Goal: Communication & Community: Answer question/provide support

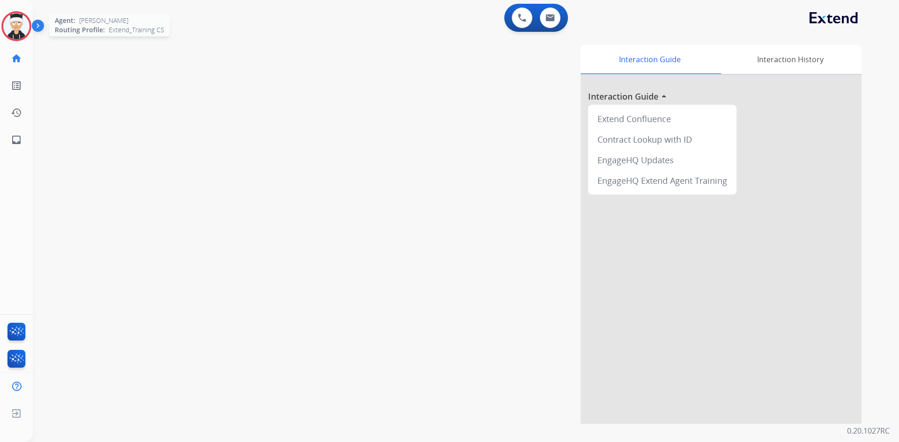
drag, startPoint x: 18, startPoint y: 27, endPoint x: 30, endPoint y: 30, distance: 12.5
click at [19, 27] on img at bounding box center [16, 26] width 26 height 26
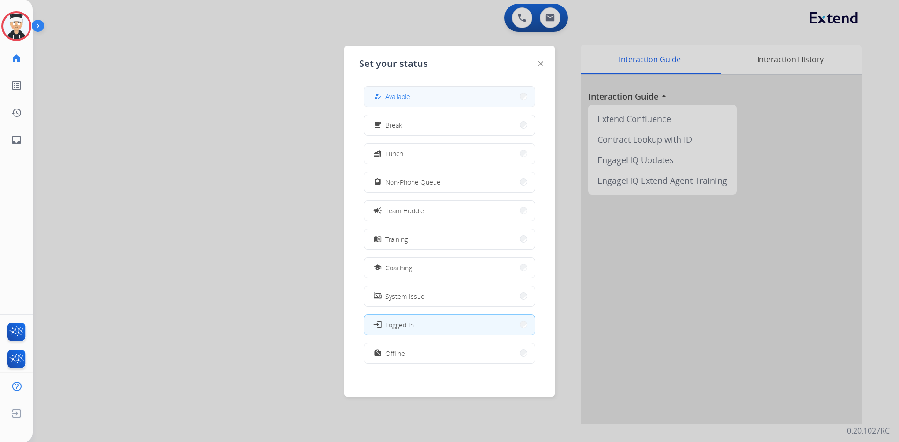
click at [443, 94] on button "how_to_reg Available" at bounding box center [449, 97] width 170 height 20
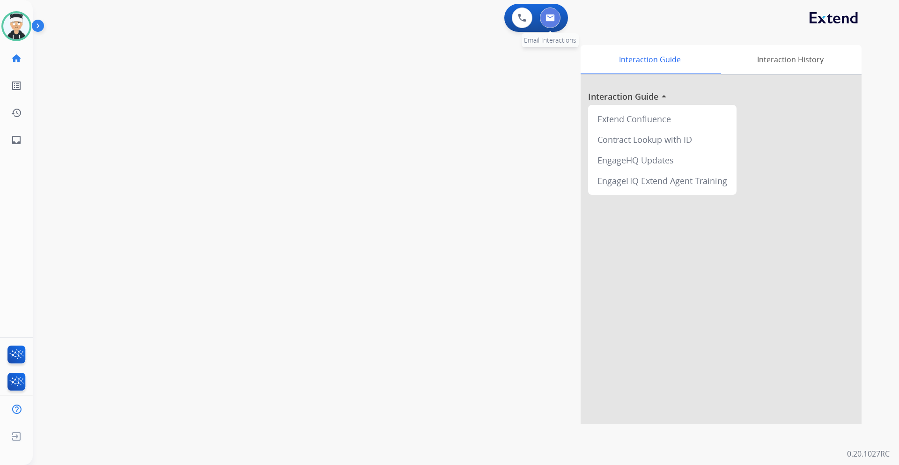
click at [553, 17] on img at bounding box center [549, 17] width 9 height 7
select select "**********"
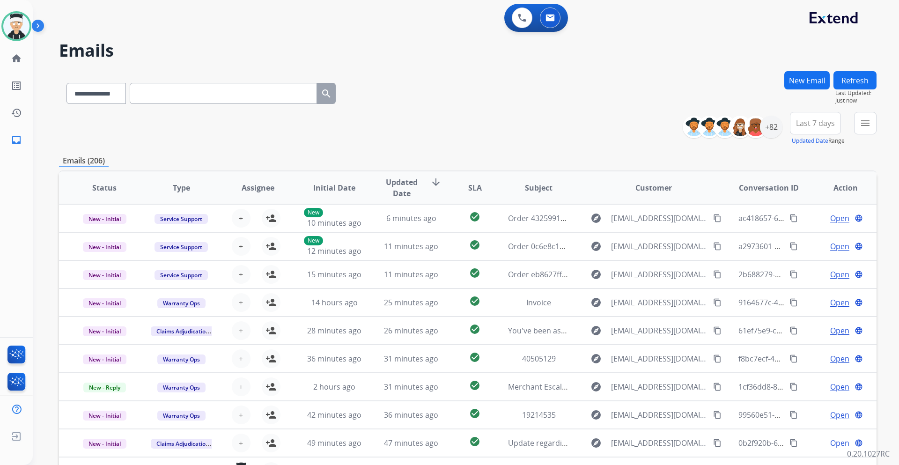
click at [762, 148] on div "**********" at bounding box center [467, 302] width 817 height 462
click at [772, 130] on div "+82" at bounding box center [771, 127] width 22 height 22
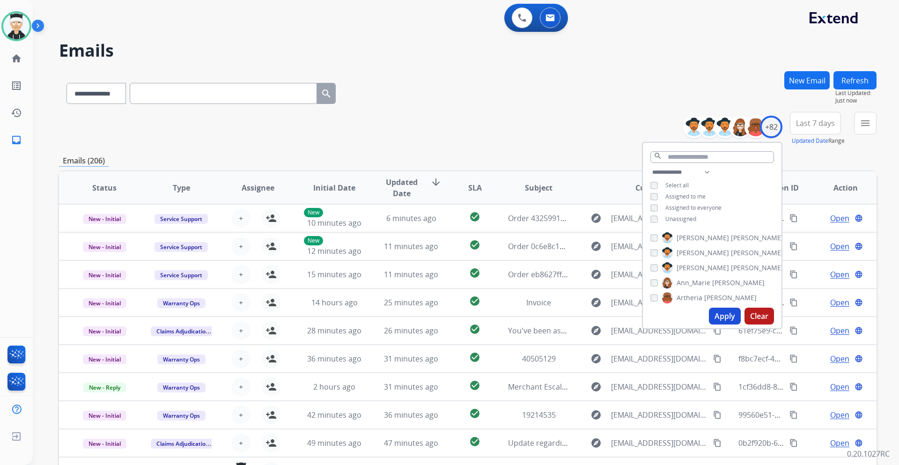
click at [725, 318] on button "Apply" at bounding box center [725, 316] width 32 height 17
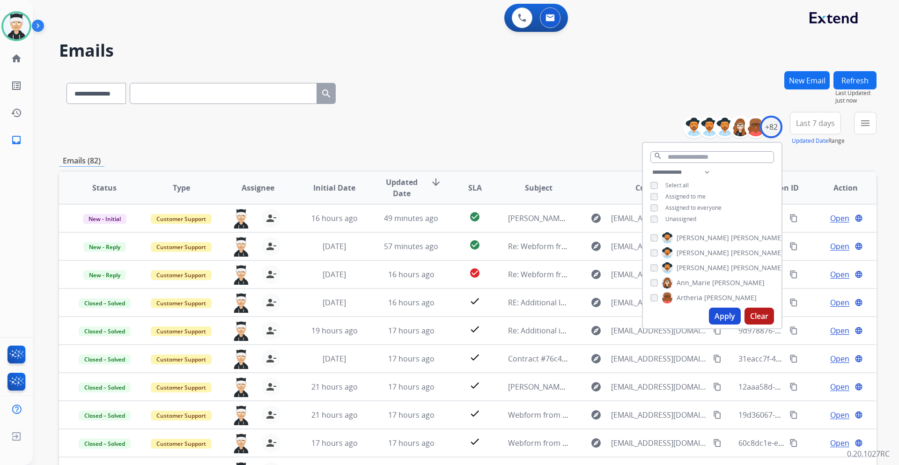
click at [547, 110] on div "**********" at bounding box center [467, 91] width 817 height 41
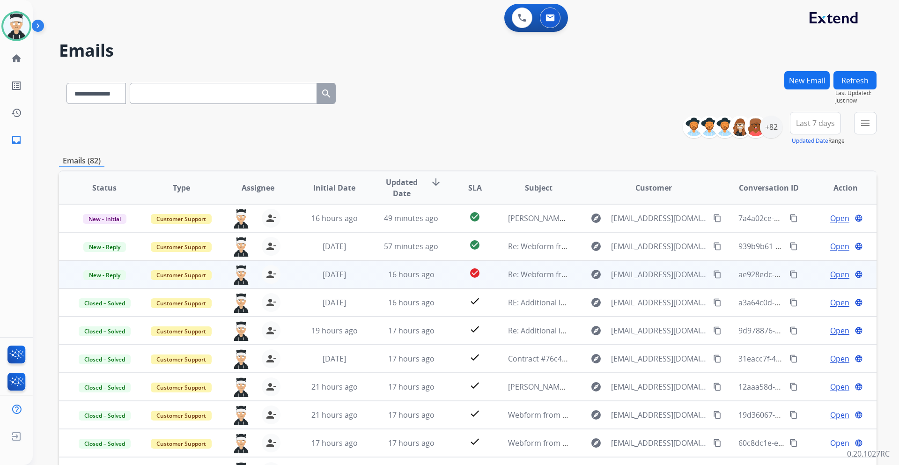
click at [831, 274] on span "Open" at bounding box center [839, 274] width 19 height 11
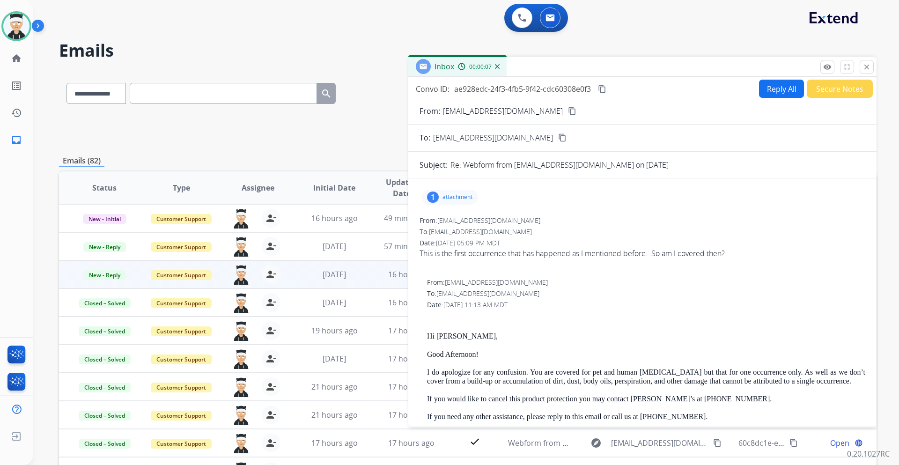
drag, startPoint x: 733, startPoint y: 252, endPoint x: 421, endPoint y: 257, distance: 311.3
click at [421, 257] on div "This is the first occurrence that has happened as I mentioned before. So am I c…" at bounding box center [642, 253] width 446 height 11
click at [644, 263] on div at bounding box center [642, 264] width 446 height 11
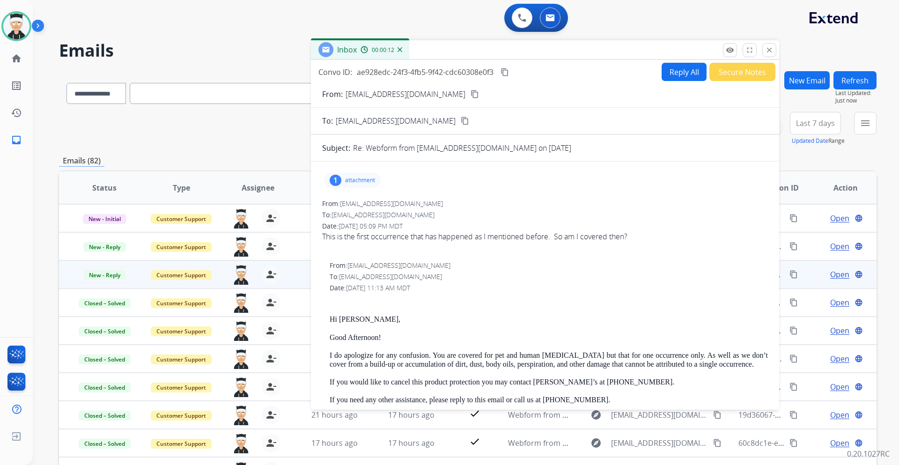
drag, startPoint x: 716, startPoint y: 69, endPoint x: 662, endPoint y: 60, distance: 54.6
click at [619, 52] on div "Inbox 00:00:12" at bounding box center [545, 50] width 468 height 20
click at [769, 52] on mat-icon "close" at bounding box center [770, 50] width 8 height 8
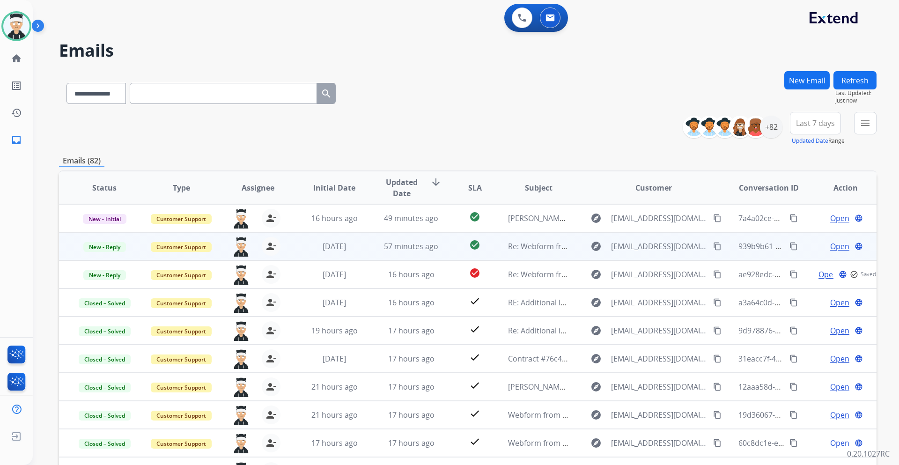
click at [836, 245] on span "Open" at bounding box center [839, 246] width 19 height 11
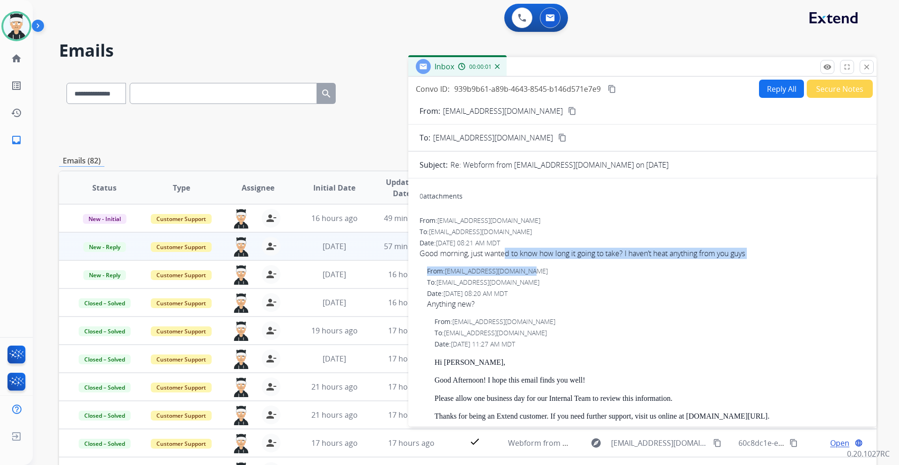
drag, startPoint x: 508, startPoint y: 256, endPoint x: 720, endPoint y: 261, distance: 211.7
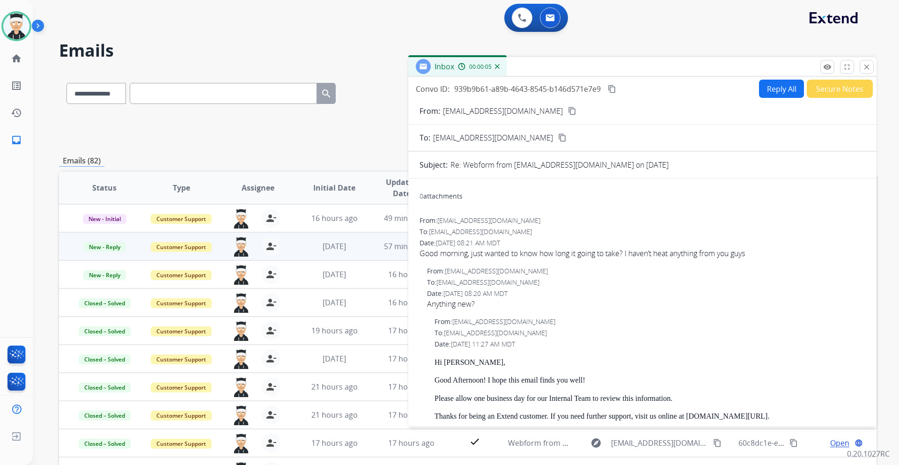
click at [568, 111] on mat-icon "content_copy" at bounding box center [572, 111] width 8 height 8
click at [781, 97] on button "Reply All" at bounding box center [781, 89] width 45 height 18
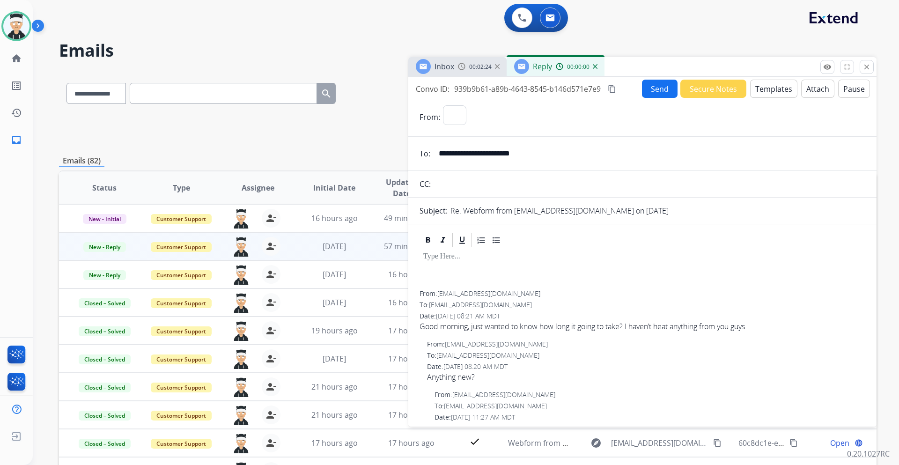
select select "**********"
click at [772, 94] on button "Templates" at bounding box center [773, 89] width 47 height 18
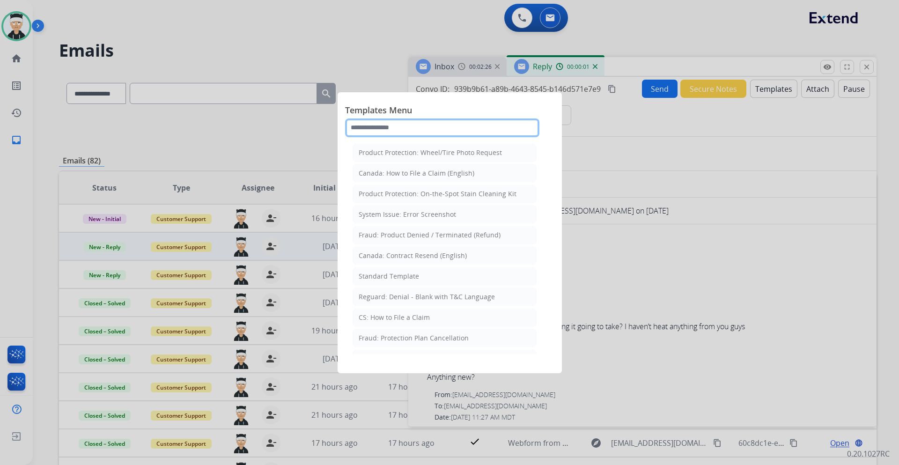
click at [471, 131] on input "text" at bounding box center [442, 127] width 194 height 19
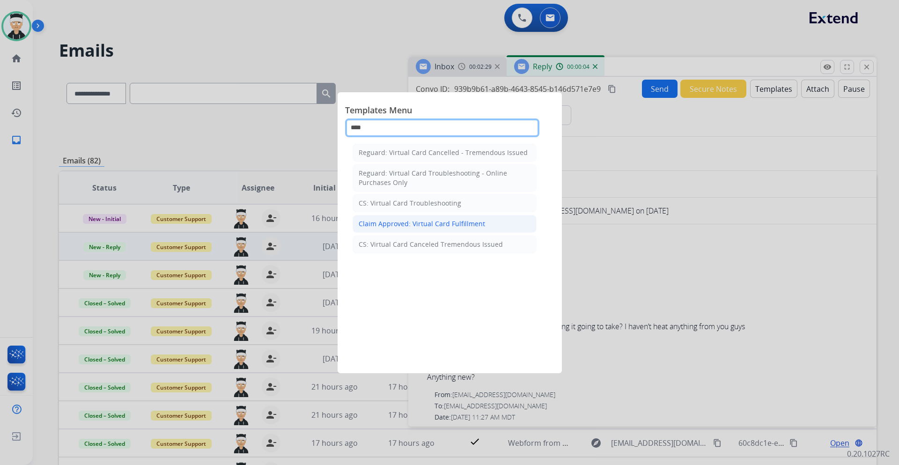
type input "****"
click at [483, 224] on li "Claim Approved: Virtual Card Fulfillment" at bounding box center [445, 224] width 184 height 18
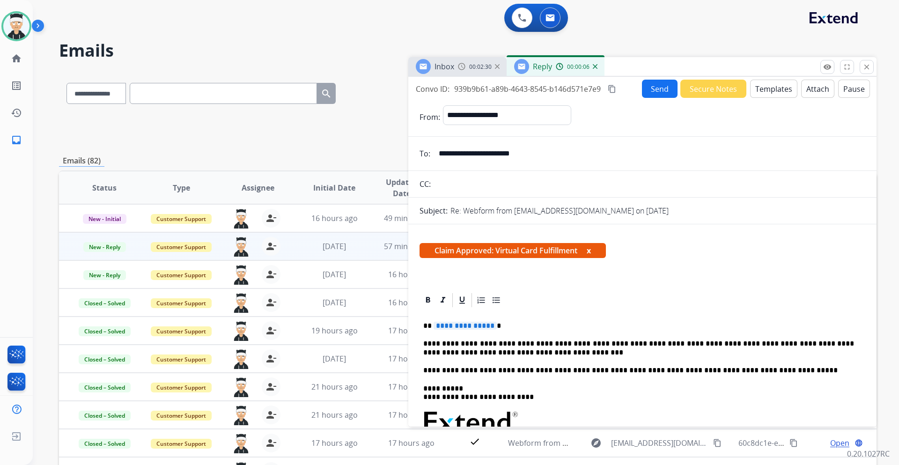
click at [466, 324] on span "**********" at bounding box center [465, 326] width 63 height 8
click at [647, 96] on button "Send" at bounding box center [660, 89] width 36 height 18
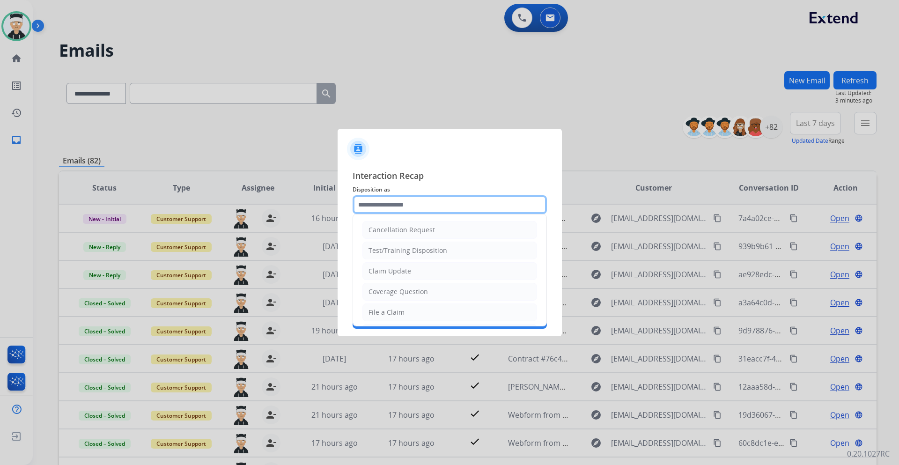
click at [485, 198] on input "text" at bounding box center [450, 204] width 194 height 19
click at [451, 267] on li "Claim Update" at bounding box center [449, 271] width 175 height 18
type input "**********"
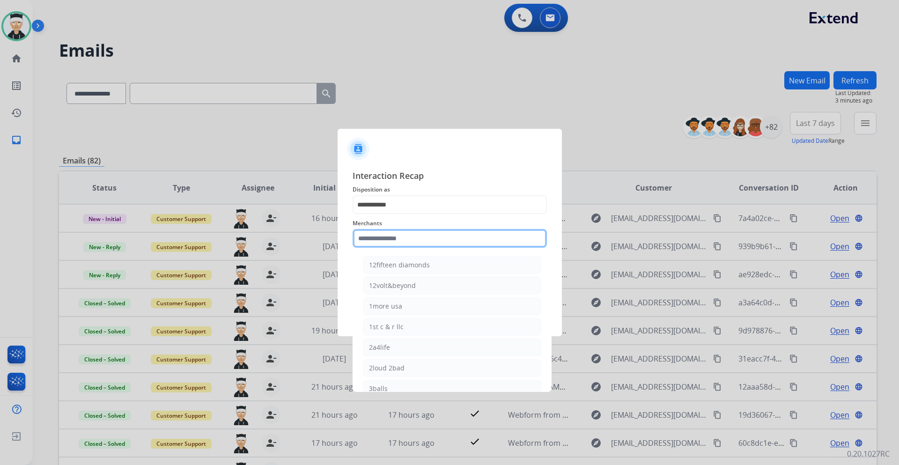
click at [445, 237] on input "text" at bounding box center [450, 238] width 194 height 19
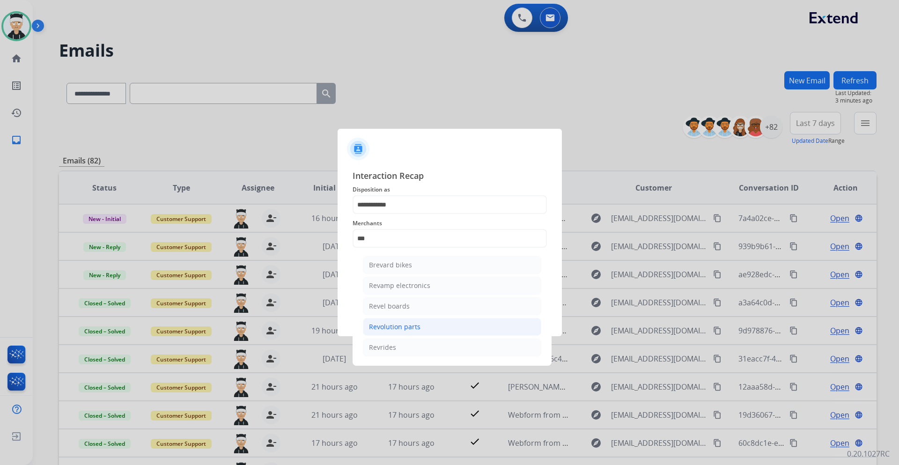
click at [423, 329] on li "Revolution parts" at bounding box center [452, 327] width 178 height 18
type input "**********"
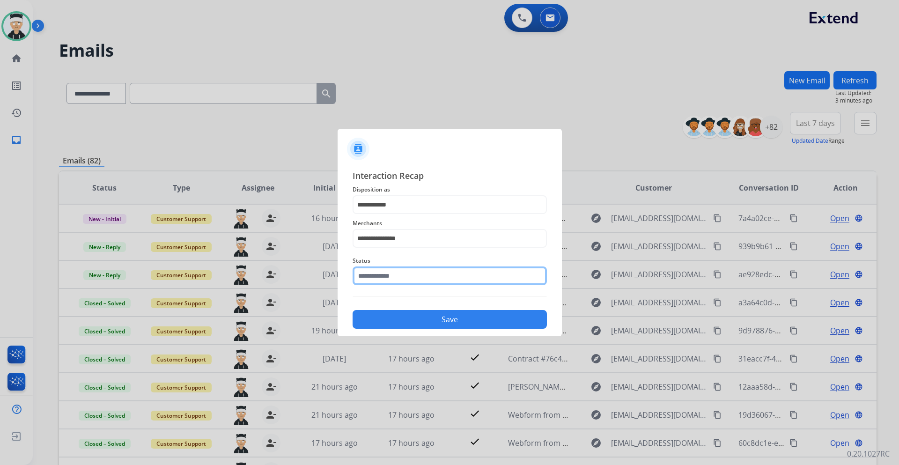
click at [443, 282] on input "text" at bounding box center [450, 275] width 194 height 19
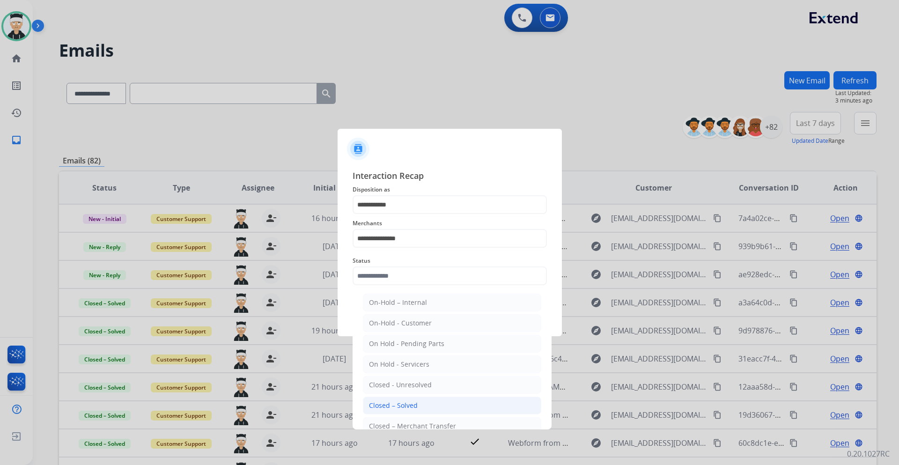
click at [411, 406] on div "Closed – Solved" at bounding box center [393, 405] width 49 height 9
type input "**********"
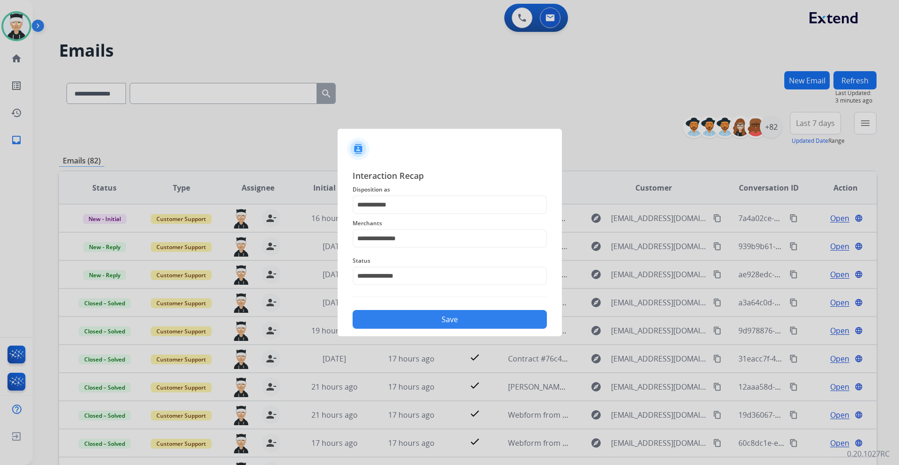
click at [442, 324] on button "Save" at bounding box center [450, 319] width 194 height 19
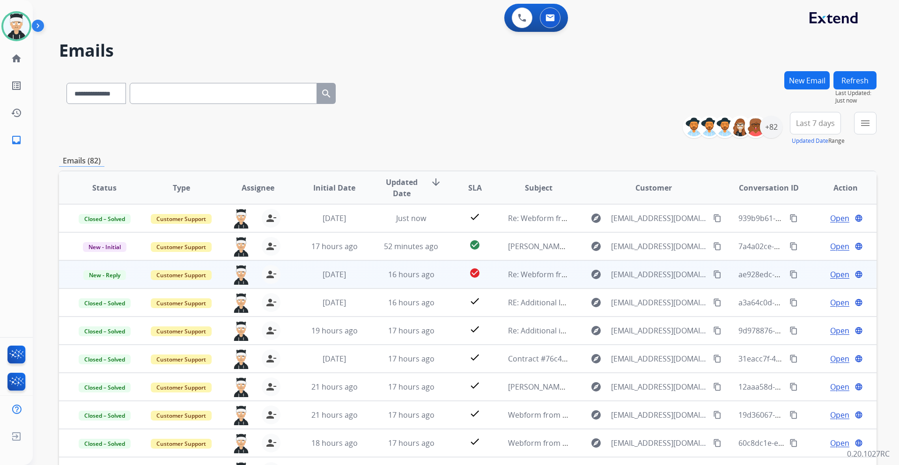
click at [789, 276] on mat-icon "content_copy" at bounding box center [793, 274] width 8 height 8
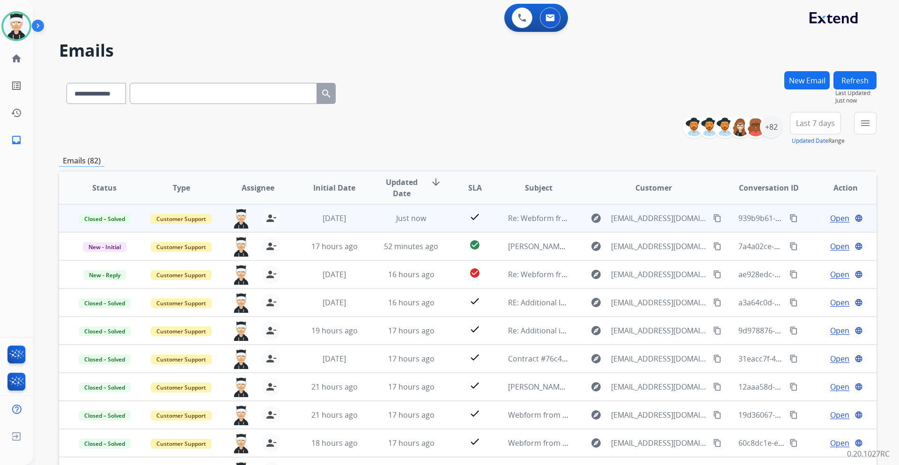
click at [789, 219] on mat-icon "content_copy" at bounding box center [793, 218] width 8 height 8
click at [831, 218] on span "Open" at bounding box center [839, 218] width 19 height 11
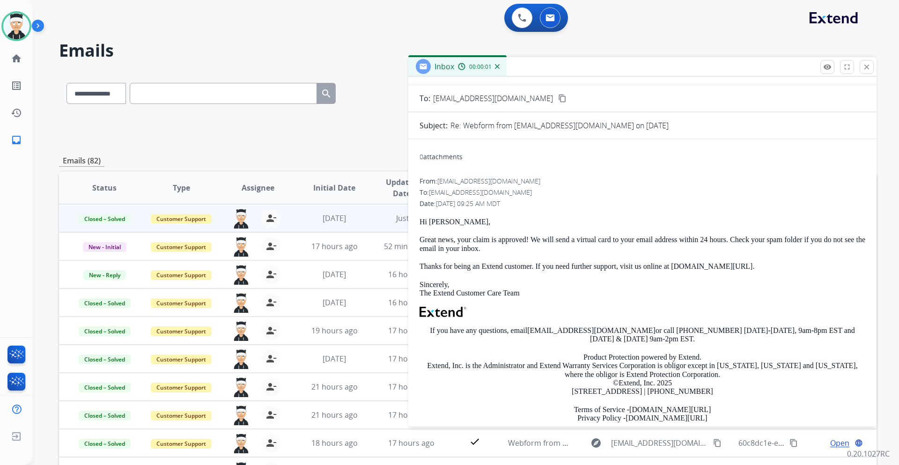
scroll to position [281, 0]
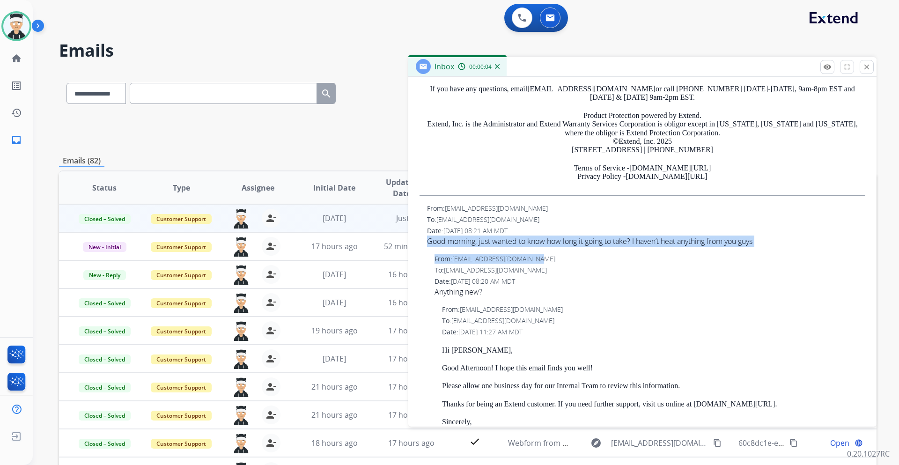
drag, startPoint x: 781, startPoint y: 247, endPoint x: 410, endPoint y: 243, distance: 371.3
click at [586, 246] on div "Good morning, just wanted to know how long it going to take? I haven’t heat any…" at bounding box center [646, 240] width 438 height 11
drag, startPoint x: 766, startPoint y: 236, endPoint x: 426, endPoint y: 238, distance: 339.9
click at [426, 238] on div "From: [EMAIL_ADDRESS][DOMAIN_NAME] To: [EMAIL_ADDRESS][DOMAIN_NAME] Date: [DATE…" at bounding box center [642, 225] width 446 height 43
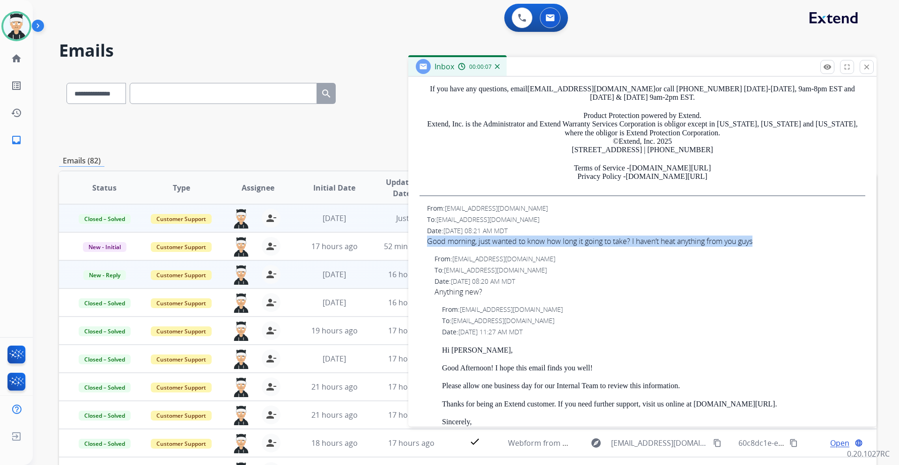
copy div "Good morning, just wanted to know how long it going to take? I haven’t heat any…"
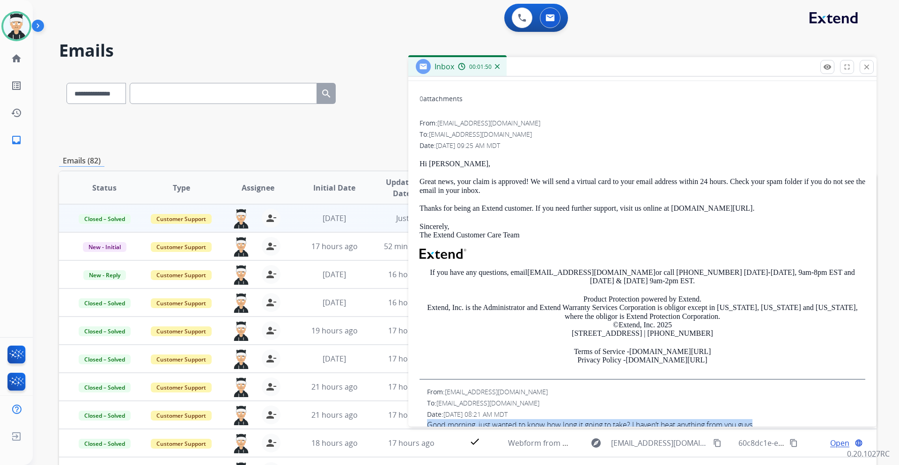
scroll to position [0, 0]
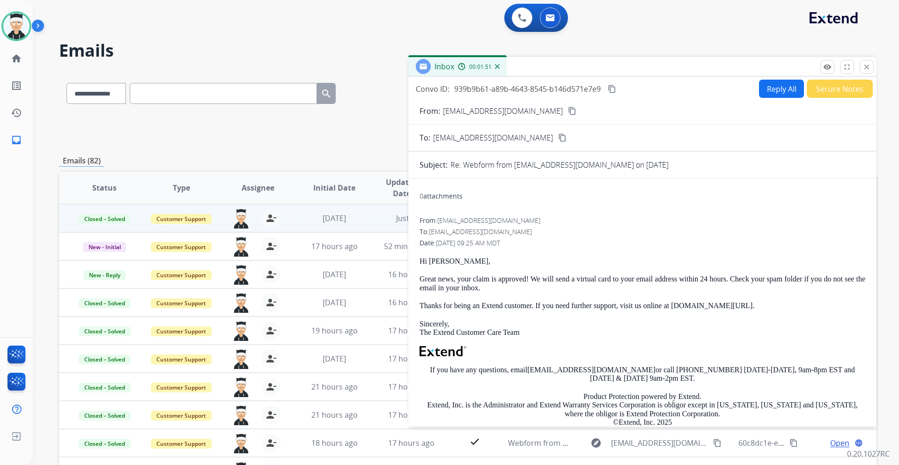
click at [613, 88] on mat-icon "content_copy" at bounding box center [612, 89] width 8 height 8
click at [861, 70] on button "close Close" at bounding box center [867, 67] width 14 height 14
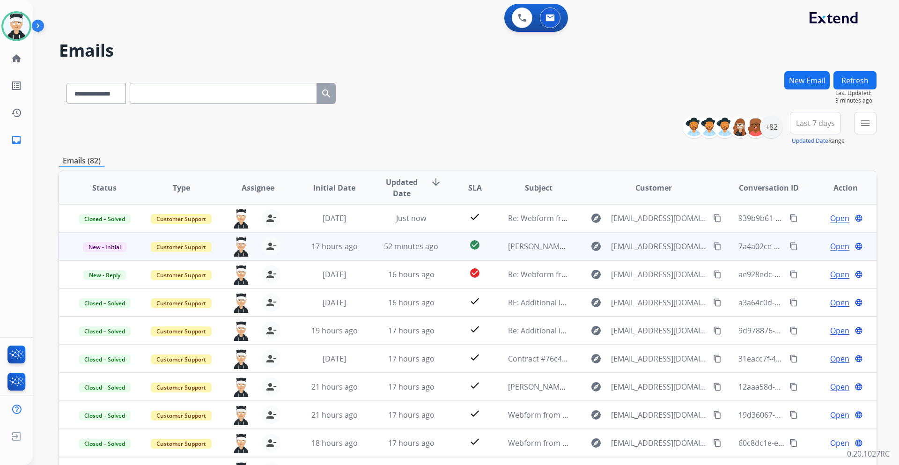
click at [713, 248] on mat-icon "content_copy" at bounding box center [717, 246] width 8 height 8
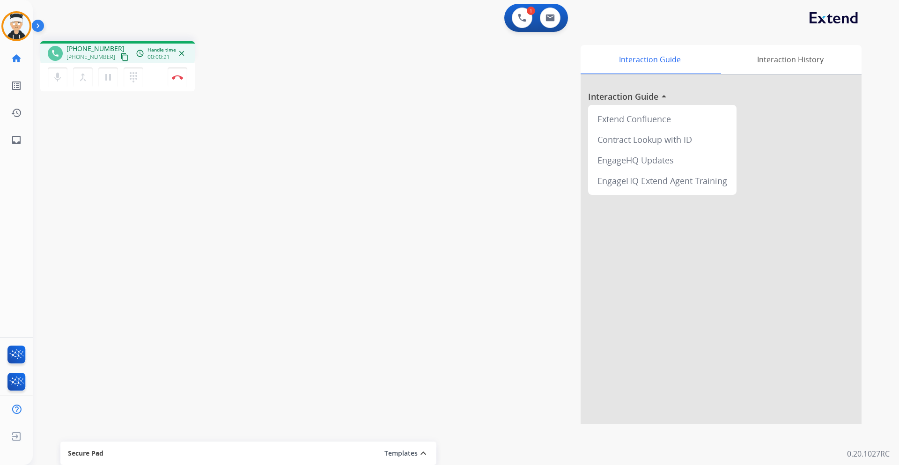
click at [120, 56] on mat-icon "content_copy" at bounding box center [124, 57] width 8 height 8
click at [176, 81] on button "Disconnect" at bounding box center [178, 77] width 20 height 20
